Goal: Contribute content

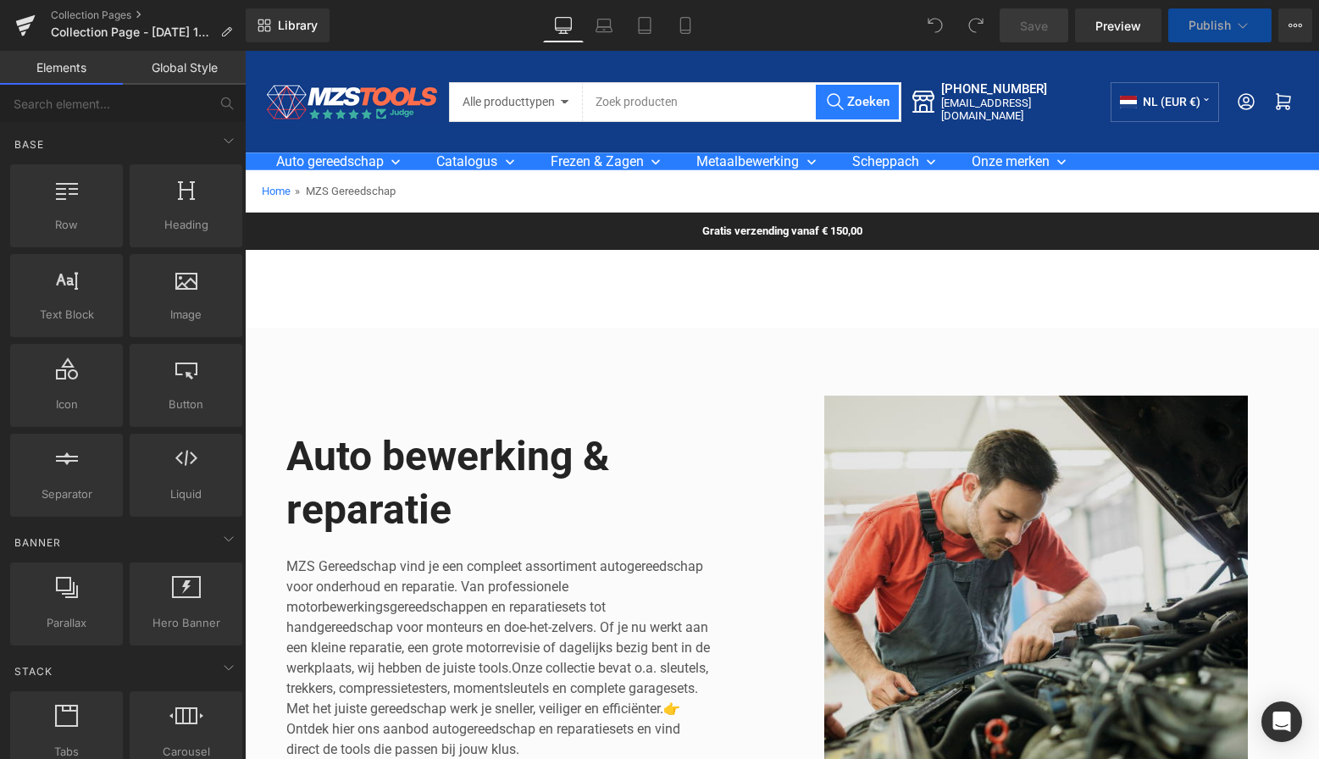
click at [938, 503] on img at bounding box center [1036, 608] width 483 height 424
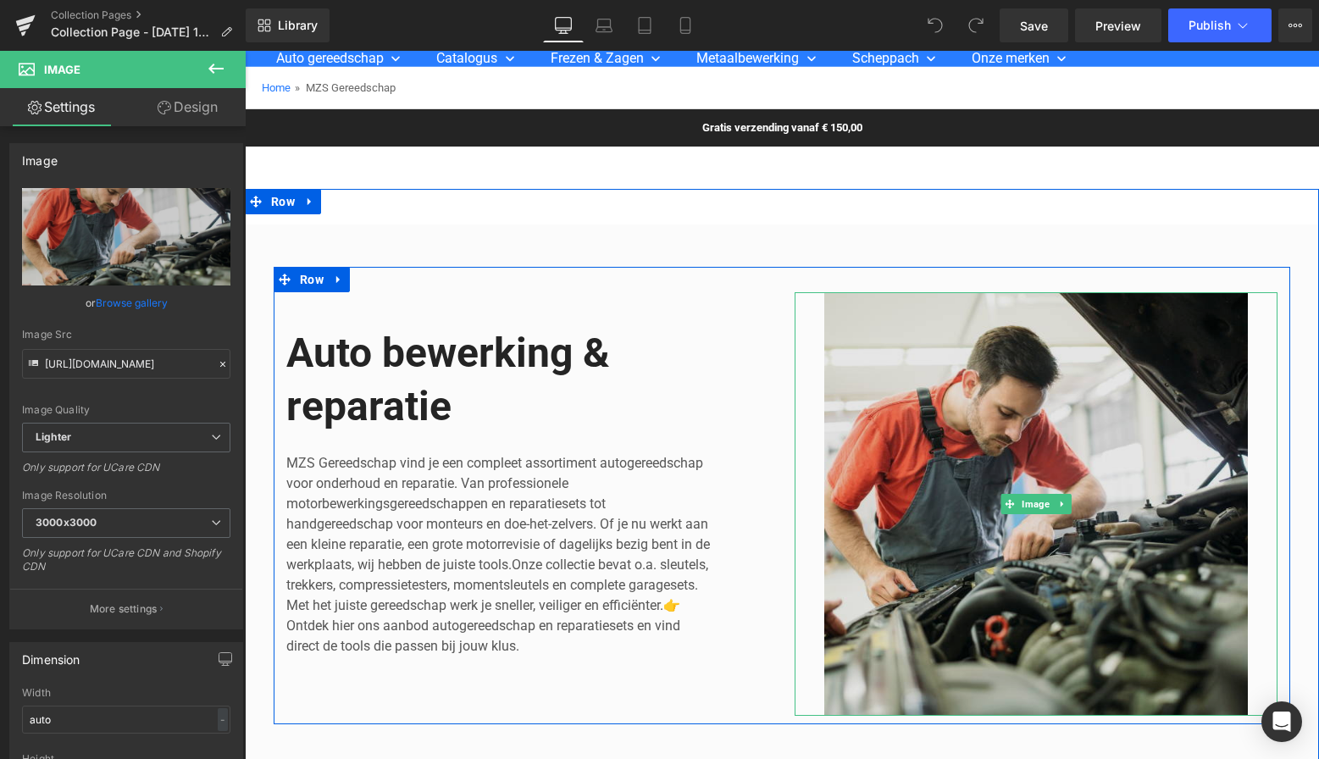
scroll to position [133, 0]
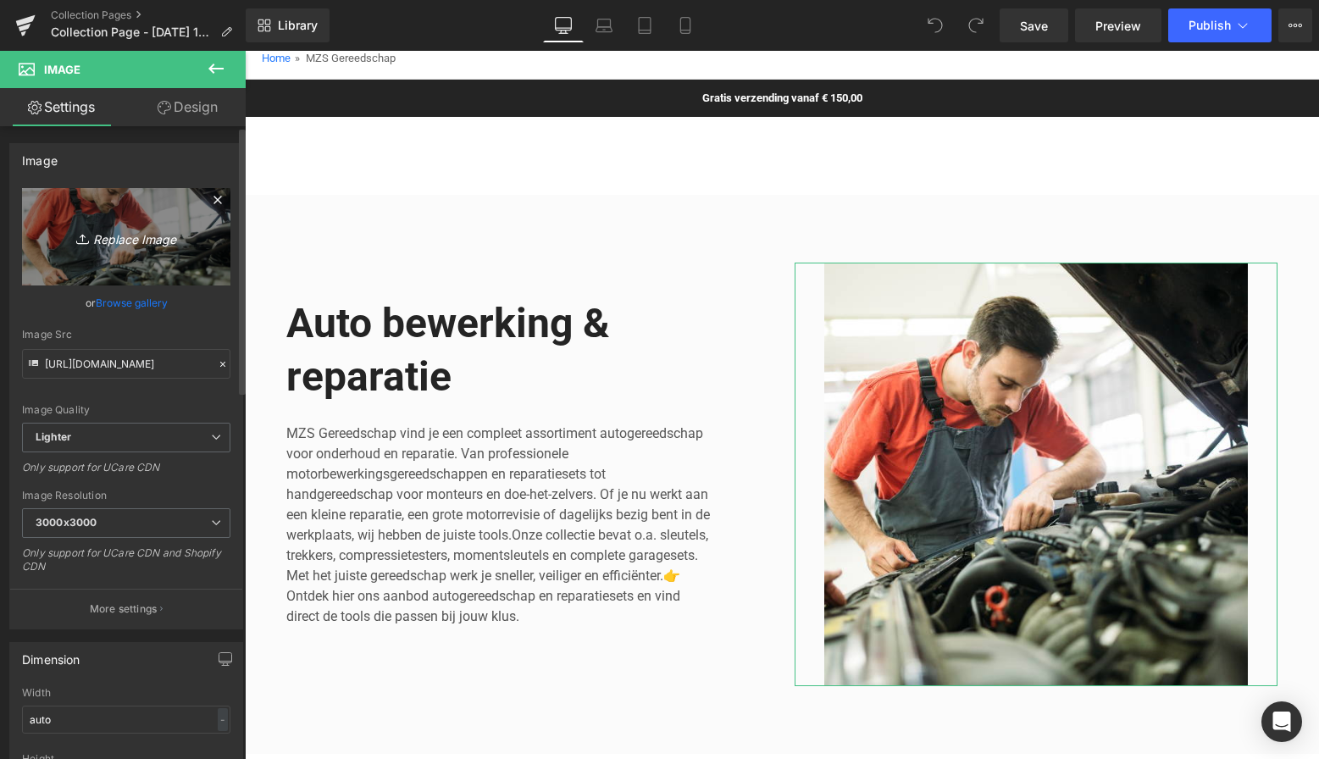
click at [139, 239] on icon "Replace Image" at bounding box center [126, 236] width 136 height 21
type input "C:\fakepath\Groen Modern Doe-het-zelf Instagram Stories (800 x 800 px)-8.png"
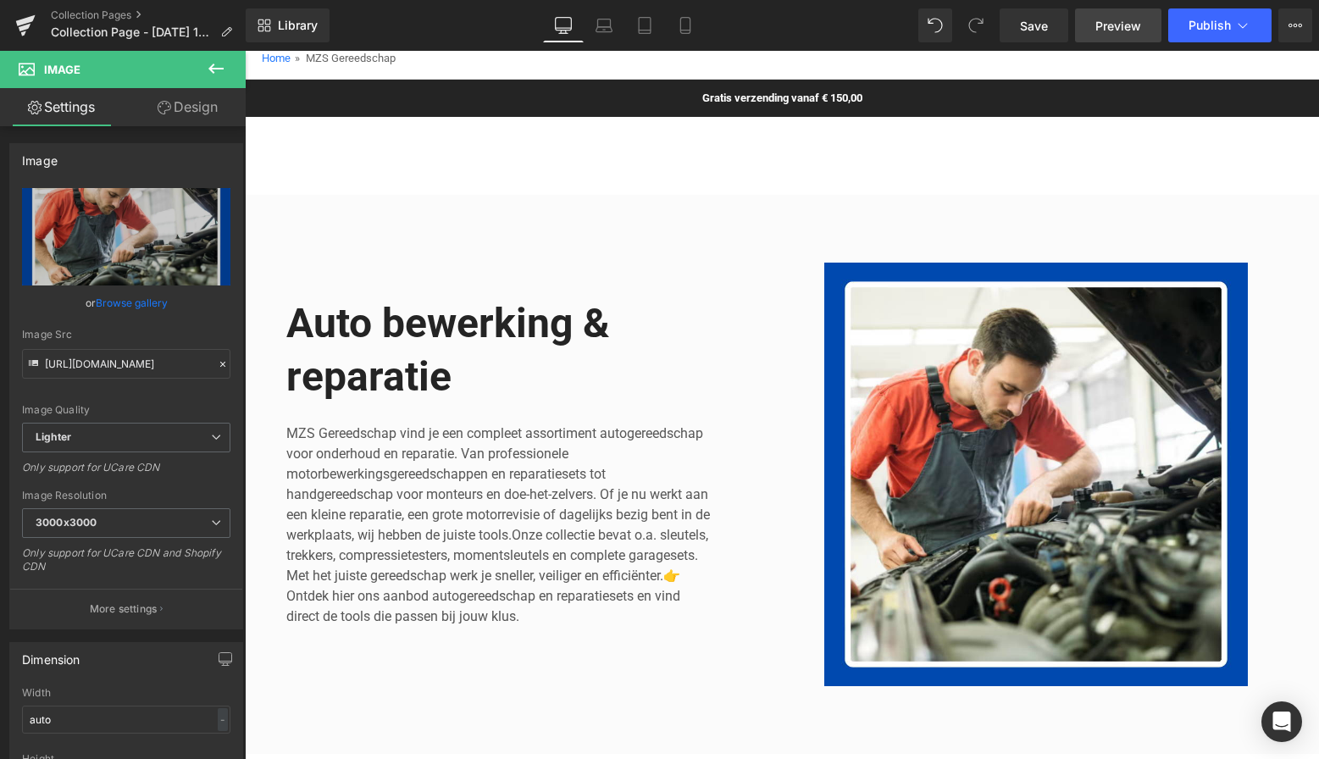
click at [1116, 25] on span "Preview" at bounding box center [1118, 26] width 46 height 18
click at [1042, 29] on span "Save" at bounding box center [1034, 26] width 28 height 18
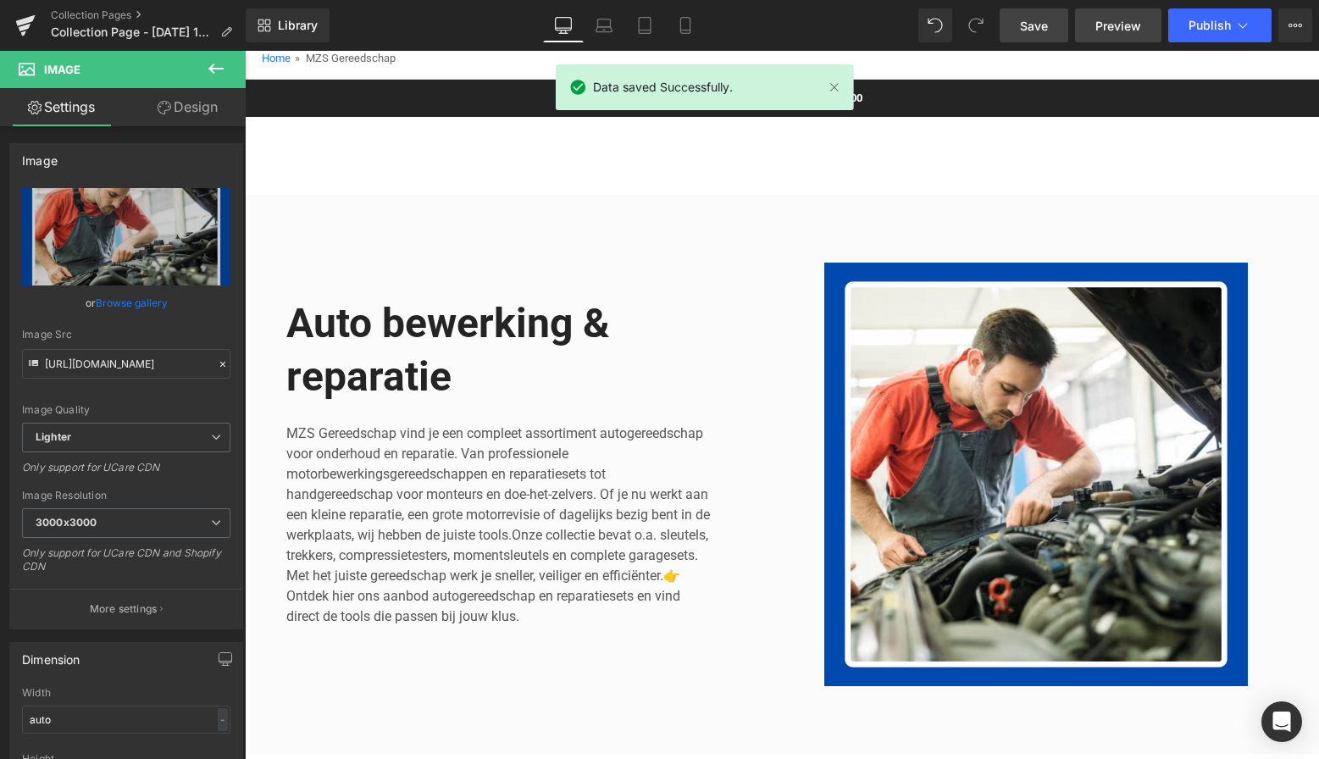
click at [1121, 30] on span "Preview" at bounding box center [1118, 26] width 46 height 18
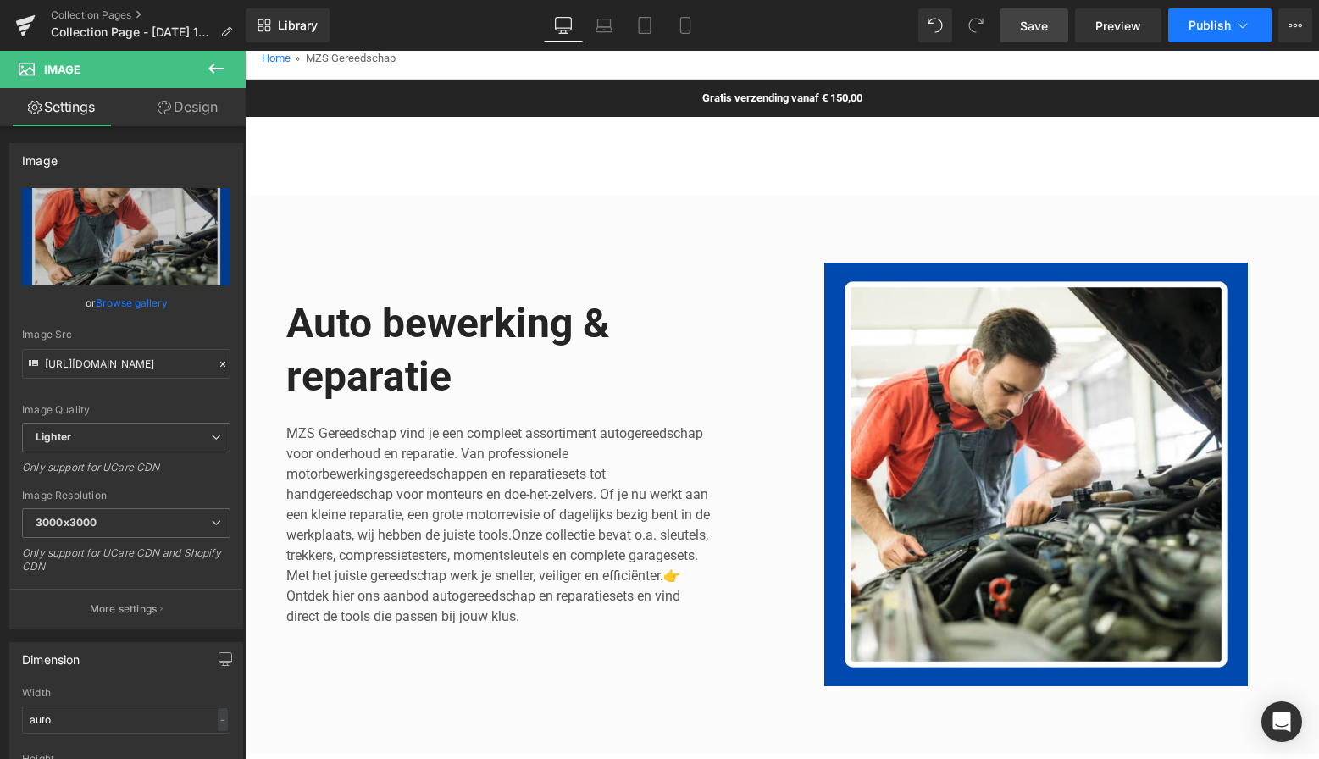
click at [1215, 25] on span "Publish" at bounding box center [1210, 26] width 42 height 14
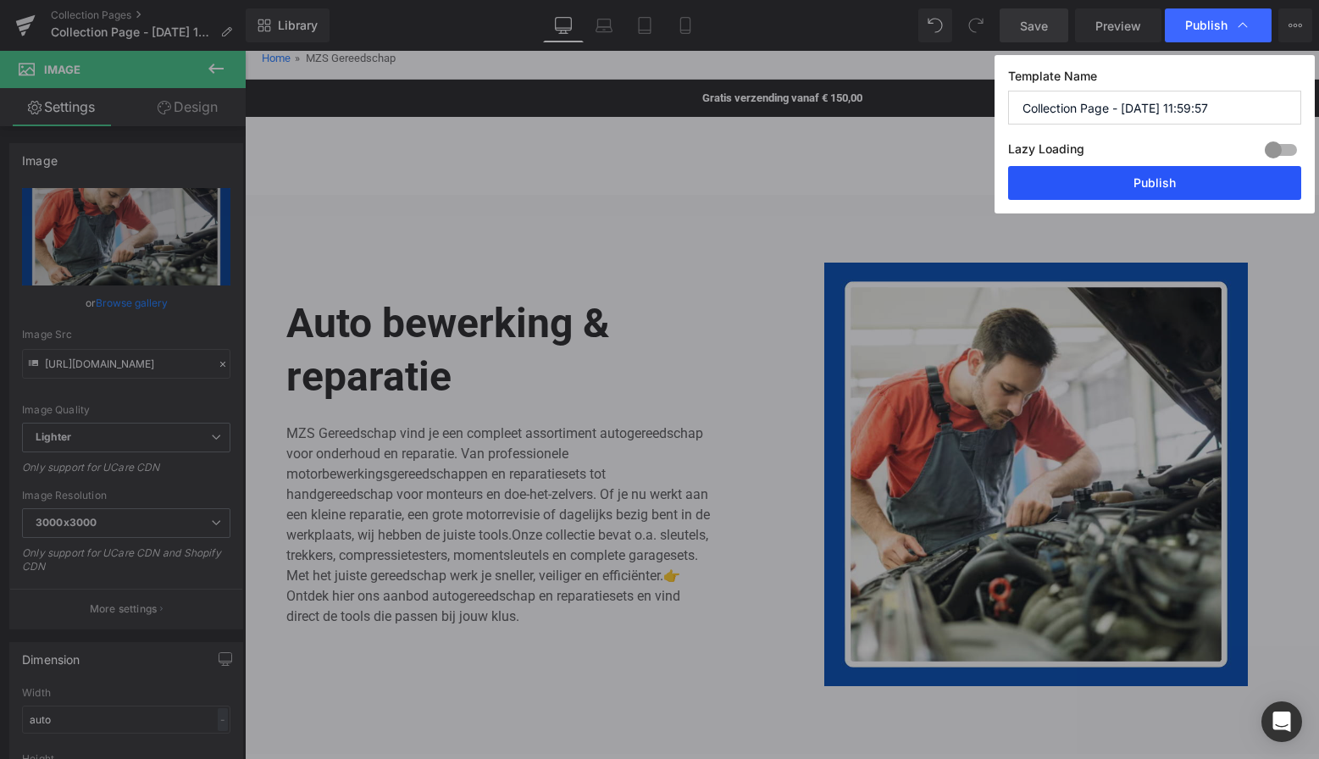
click at [1170, 185] on button "Publish" at bounding box center [1154, 183] width 293 height 34
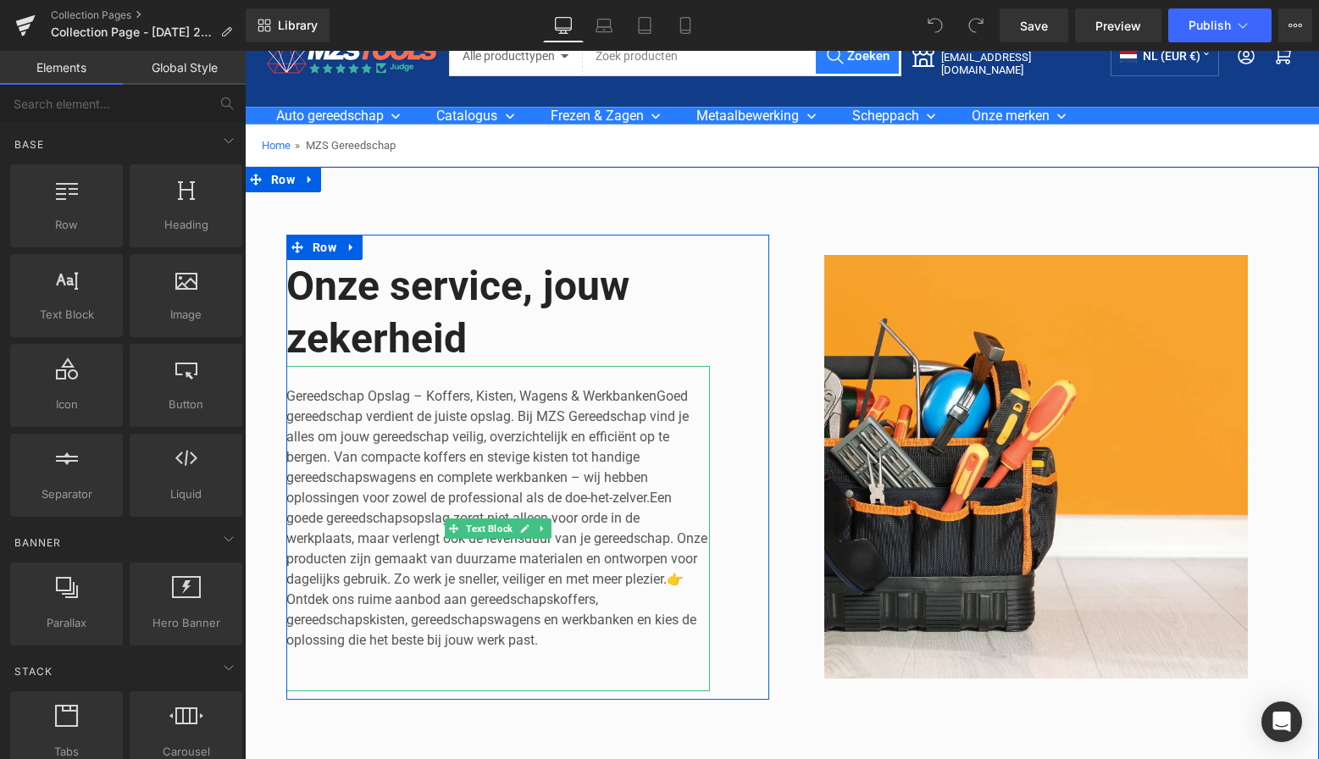
scroll to position [47, 0]
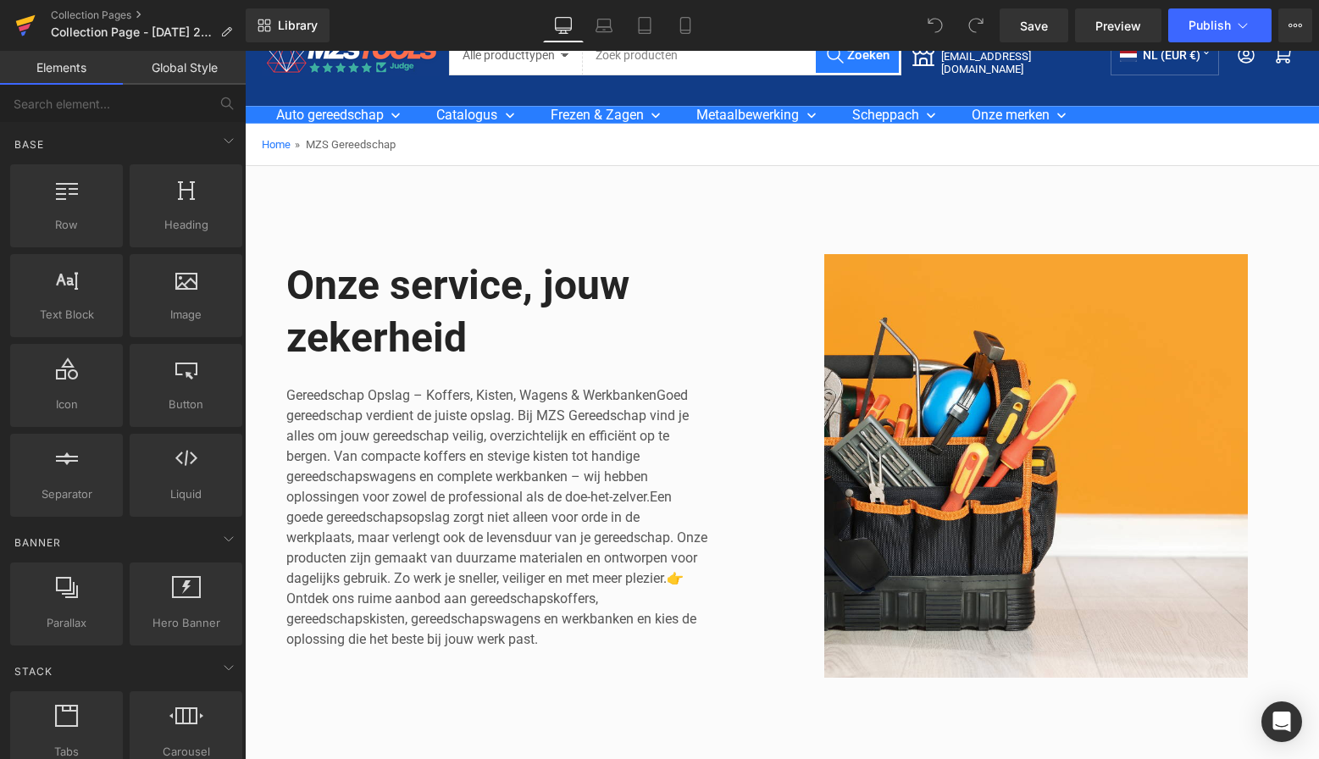
click at [36, 26] on link at bounding box center [25, 25] width 51 height 51
